Goal: Transaction & Acquisition: Download file/media

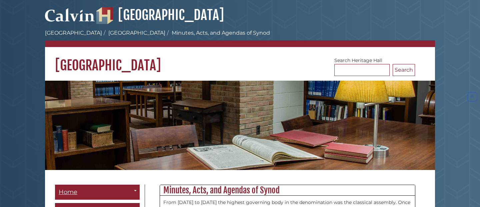
scroll to position [3045, 0]
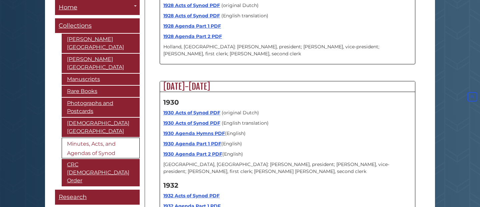
scroll to position [3318, 0]
click at [186, 192] on strong "1932 Acts of Synod PDF" at bounding box center [191, 195] width 56 height 6
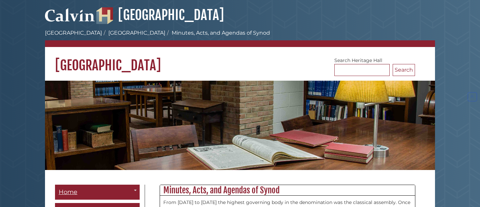
scroll to position [3318, 0]
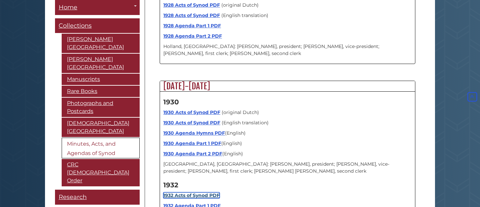
click at [178, 192] on strong "1932 Acts of Synod PDF" at bounding box center [191, 195] width 56 height 6
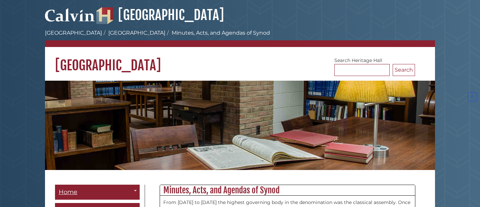
scroll to position [3318, 0]
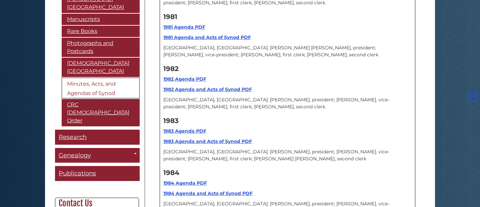
scroll to position [6134, 0]
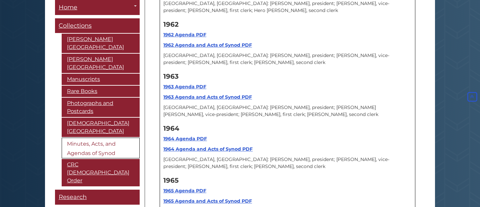
scroll to position [5096, 0]
